Goal: Transaction & Acquisition: Purchase product/service

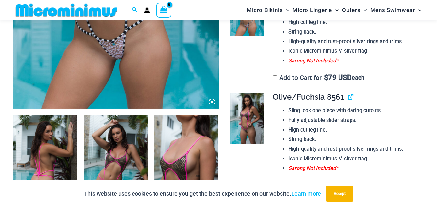
scroll to position [292, 0]
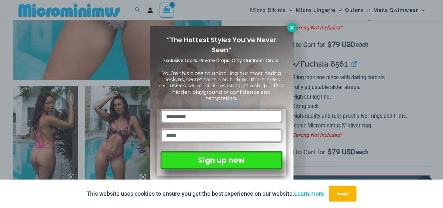
click at [290, 27] on icon at bounding box center [292, 28] width 4 height 4
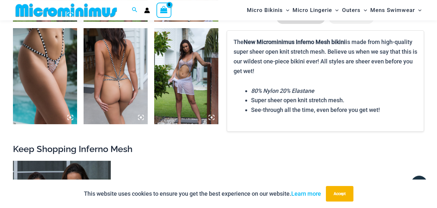
scroll to position [656, 0]
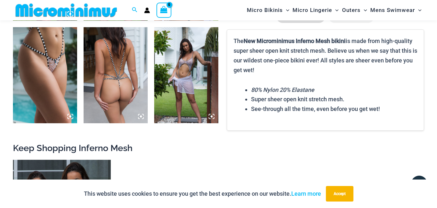
click at [51, 64] on img at bounding box center [45, 75] width 64 height 96
click at [51, 64] on div at bounding box center [218, 104] width 437 height 208
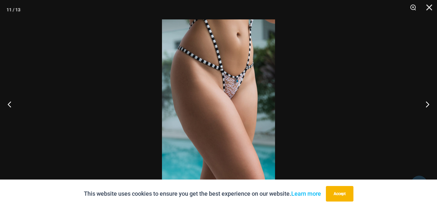
click at [231, 86] on img at bounding box center [218, 104] width 113 height 170
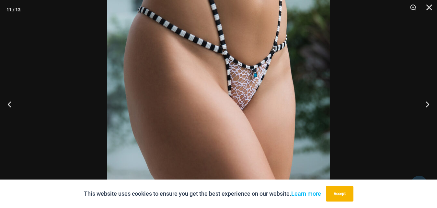
click at [230, 86] on img at bounding box center [218, 121] width 223 height 334
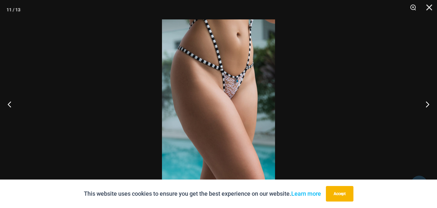
click at [229, 86] on img at bounding box center [218, 104] width 113 height 170
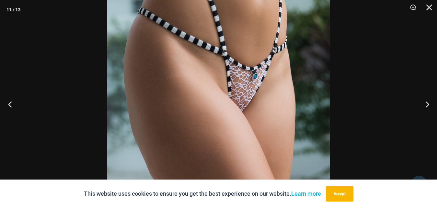
click at [9, 103] on button "Previous" at bounding box center [12, 104] width 24 height 32
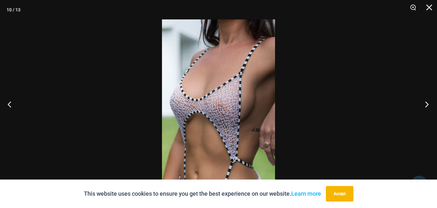
click at [428, 104] on button "Next" at bounding box center [425, 104] width 24 height 32
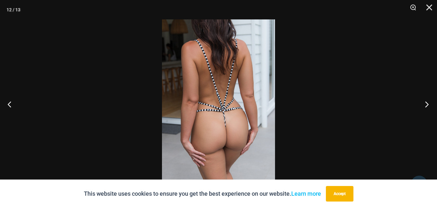
click at [428, 104] on button "Next" at bounding box center [425, 104] width 24 height 32
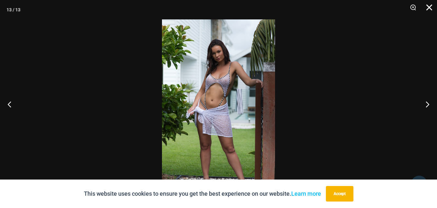
click at [429, 7] on button "Close" at bounding box center [427, 9] width 16 height 19
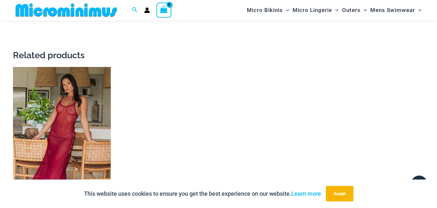
scroll to position [986, 0]
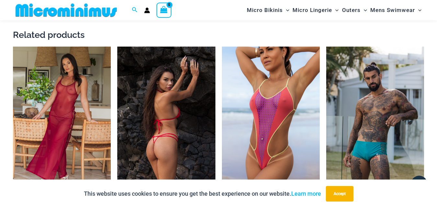
click at [159, 131] on img at bounding box center [166, 120] width 98 height 147
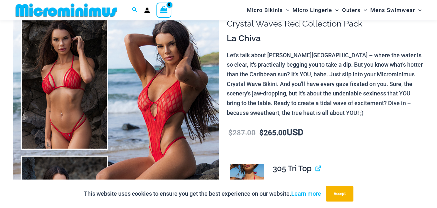
scroll to position [60, 0]
click at [61, 106] on img at bounding box center [116, 153] width 206 height 309
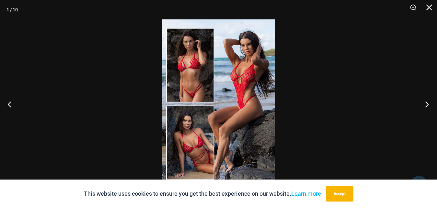
click at [429, 103] on button "Next" at bounding box center [425, 104] width 24 height 32
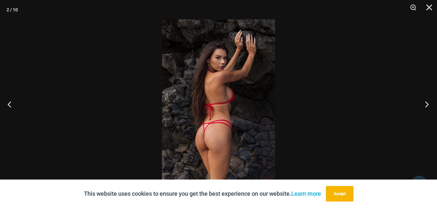
click at [428, 104] on button "Next" at bounding box center [425, 104] width 24 height 32
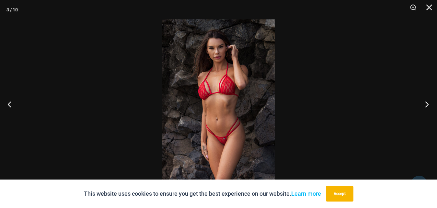
click at [428, 104] on button "Next" at bounding box center [425, 104] width 24 height 32
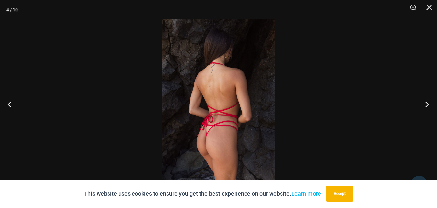
click at [428, 104] on button "Next" at bounding box center [425, 104] width 24 height 32
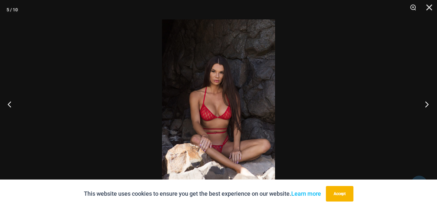
click at [428, 104] on button "Next" at bounding box center [425, 104] width 24 height 32
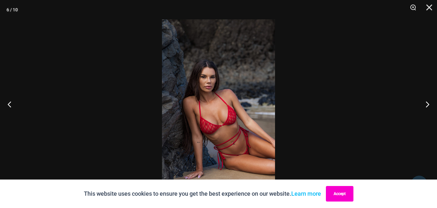
click at [341, 195] on button "Accept" at bounding box center [340, 194] width 28 height 16
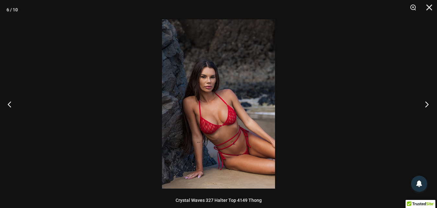
click at [428, 103] on button "Next" at bounding box center [425, 104] width 24 height 32
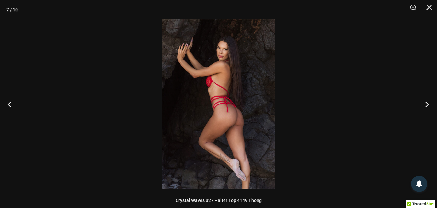
click at [426, 101] on button "Next" at bounding box center [425, 104] width 24 height 32
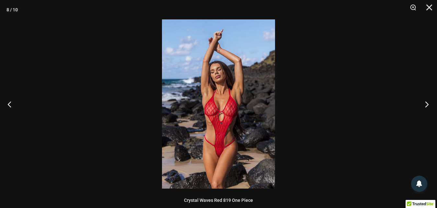
click at [426, 101] on button "Next" at bounding box center [425, 104] width 24 height 32
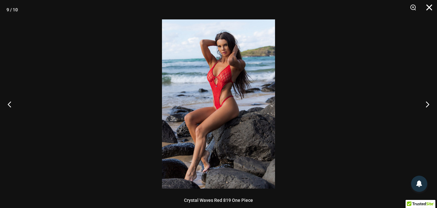
click at [429, 6] on button "Close" at bounding box center [427, 9] width 16 height 19
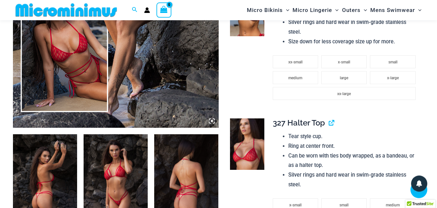
scroll to position [193, 0]
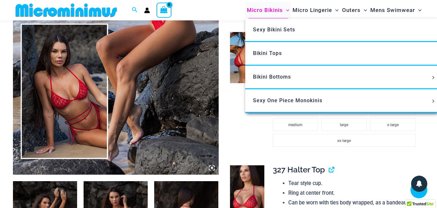
click at [267, 10] on span "Micro Bikinis" at bounding box center [265, 10] width 36 height 17
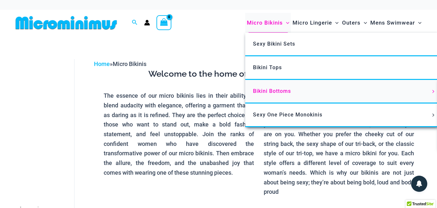
click at [264, 91] on span "Bikini Bottoms" at bounding box center [272, 91] width 38 height 6
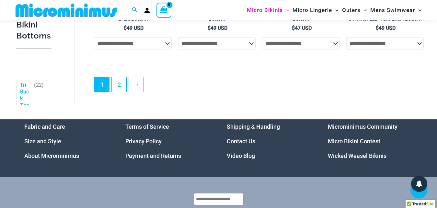
scroll to position [1780, 0]
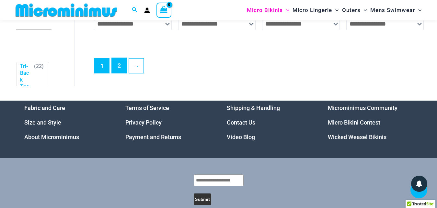
click at [120, 73] on link "2" at bounding box center [119, 65] width 15 height 15
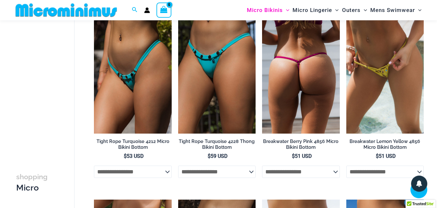
scroll to position [226, 0]
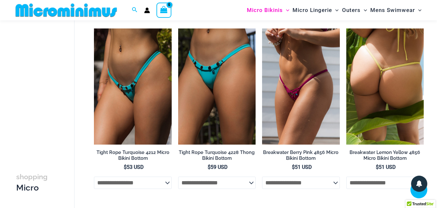
click at [374, 75] on img at bounding box center [385, 87] width 77 height 116
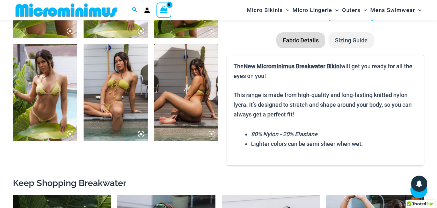
scroll to position [358, 0]
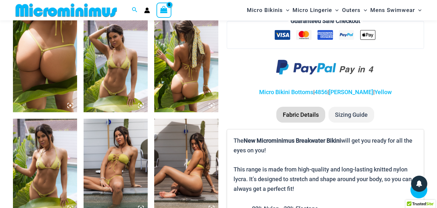
click at [185, 78] on img at bounding box center [186, 64] width 64 height 96
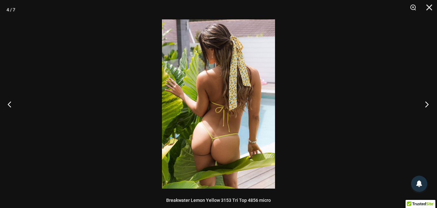
click at [427, 104] on button "Next" at bounding box center [425, 104] width 24 height 32
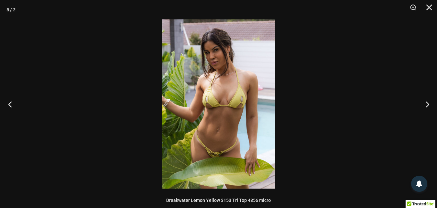
click at [7, 102] on button "Previous" at bounding box center [12, 104] width 24 height 32
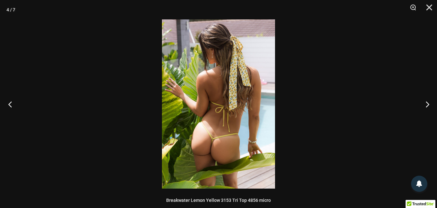
click at [6, 101] on button "Previous" at bounding box center [12, 104] width 24 height 32
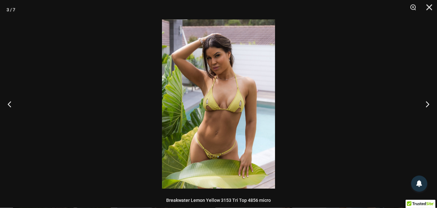
scroll to position [445, 0]
click at [8, 105] on button "Previous" at bounding box center [12, 104] width 24 height 32
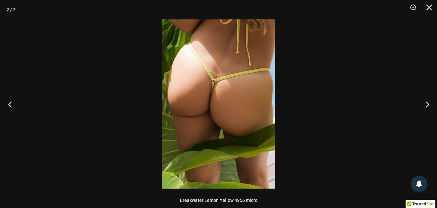
click at [11, 104] on button "Previous" at bounding box center [12, 104] width 24 height 32
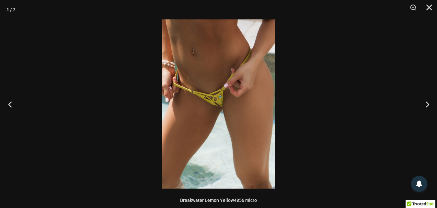
click at [10, 103] on button "Previous" at bounding box center [12, 104] width 24 height 32
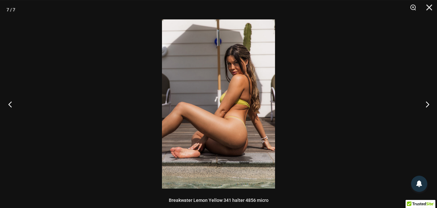
click at [8, 105] on button "Previous" at bounding box center [12, 104] width 24 height 32
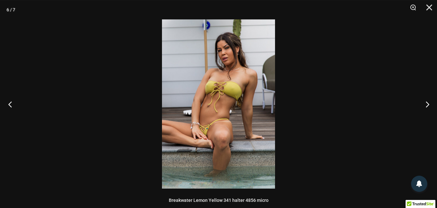
click at [10, 103] on button "Previous" at bounding box center [12, 104] width 24 height 32
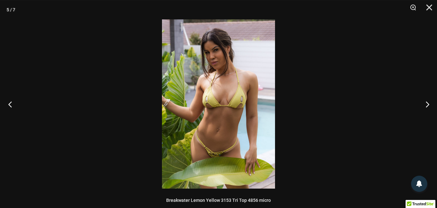
click at [10, 105] on button "Previous" at bounding box center [12, 104] width 24 height 32
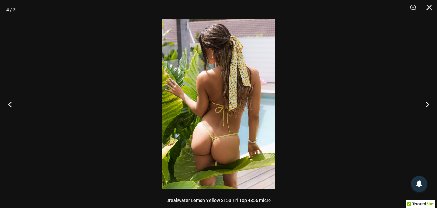
click at [10, 105] on button "Previous" at bounding box center [12, 104] width 24 height 32
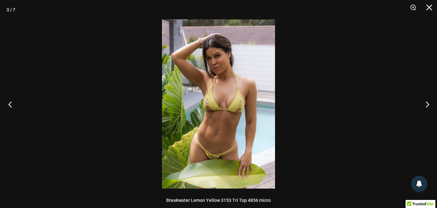
click at [10, 105] on button "Previous" at bounding box center [12, 104] width 24 height 32
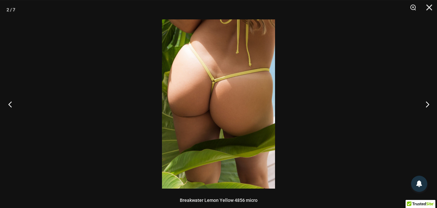
click at [9, 105] on button "Previous" at bounding box center [12, 104] width 24 height 32
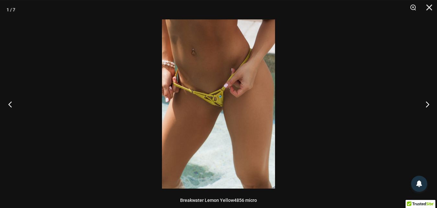
click at [9, 105] on button "Previous" at bounding box center [12, 104] width 24 height 32
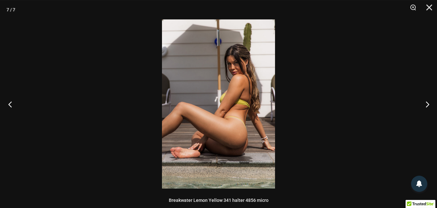
click at [10, 105] on button "Previous" at bounding box center [12, 104] width 24 height 32
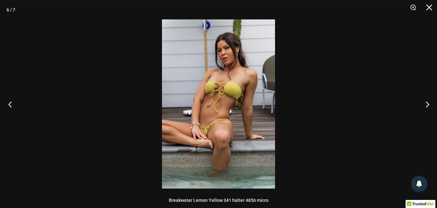
click at [6, 104] on button "Previous" at bounding box center [12, 104] width 24 height 32
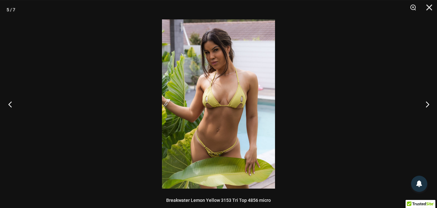
click at [8, 104] on button "Previous" at bounding box center [12, 104] width 24 height 32
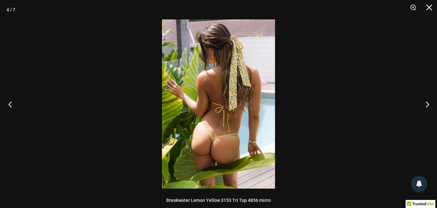
click at [8, 103] on button "Previous" at bounding box center [12, 104] width 24 height 32
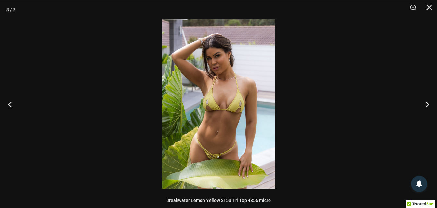
click at [7, 103] on button "Previous" at bounding box center [12, 104] width 24 height 32
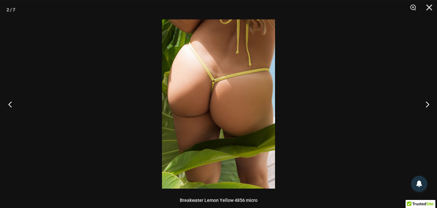
click at [6, 103] on button "Previous" at bounding box center [12, 104] width 24 height 32
